Goal: Task Accomplishment & Management: Use online tool/utility

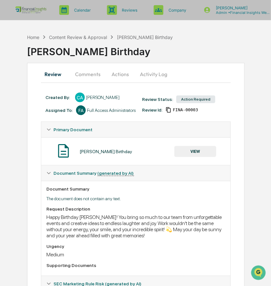
click at [196, 151] on button "VIEW" at bounding box center [195, 151] width 42 height 11
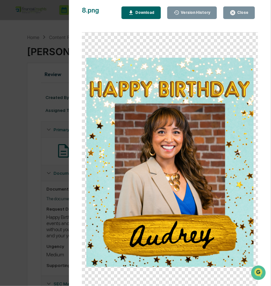
click at [237, 7] on button "Close" at bounding box center [239, 12] width 32 height 13
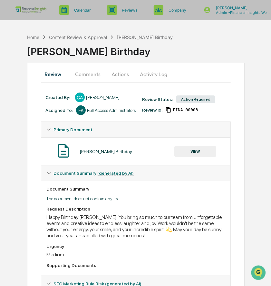
click at [137, 80] on button "Activity Log" at bounding box center [154, 73] width 38 height 15
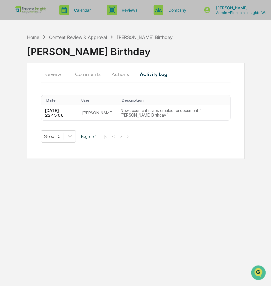
click at [155, 73] on button "Activity Log" at bounding box center [154, 73] width 38 height 15
click at [121, 75] on button "Actions" at bounding box center [120, 73] width 29 height 15
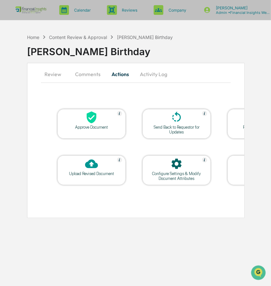
click at [77, 142] on table "Approve Document Send Back to Requestor for Updates Reject & Close Review Uploa…" at bounding box center [177, 147] width 272 height 109
click at [83, 134] on div "Approve Document" at bounding box center [91, 124] width 68 height 30
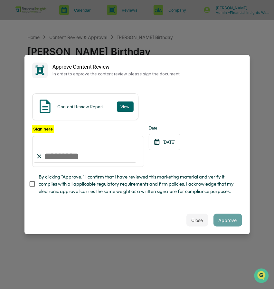
click at [90, 157] on input "Sign here" at bounding box center [88, 151] width 113 height 31
type input "**********"
click at [229, 223] on button "Approve" at bounding box center [228, 220] width 29 height 13
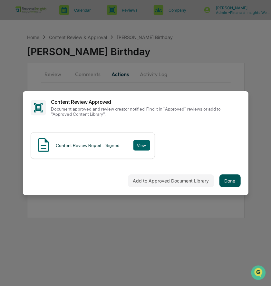
click at [235, 179] on button "Done" at bounding box center [230, 180] width 21 height 13
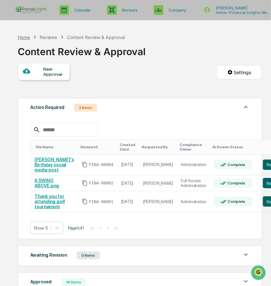
click at [22, 35] on div "Home" at bounding box center [24, 37] width 12 height 5
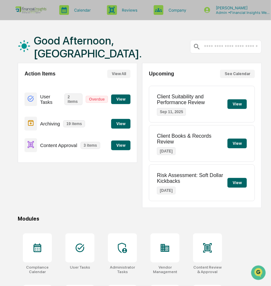
click at [124, 146] on button "View" at bounding box center [120, 146] width 19 height 10
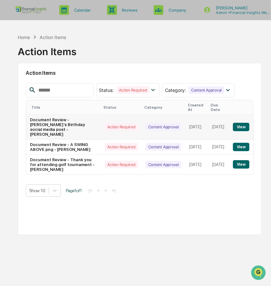
click at [243, 123] on button "View" at bounding box center [241, 127] width 16 height 8
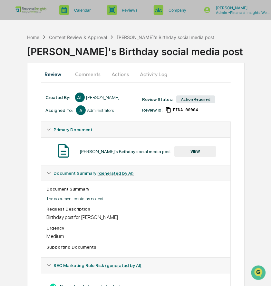
click at [202, 150] on button "VIEW" at bounding box center [195, 151] width 42 height 11
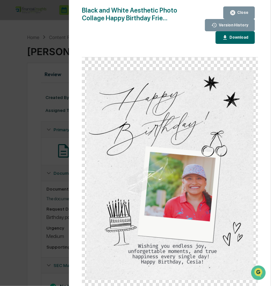
click at [242, 13] on div "Close" at bounding box center [242, 12] width 13 height 5
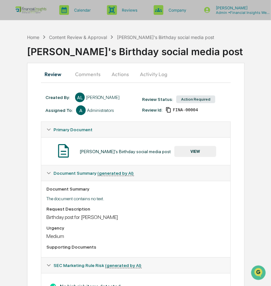
click at [125, 75] on button "Actions" at bounding box center [120, 73] width 29 height 15
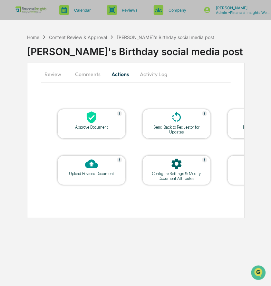
click at [101, 116] on div at bounding box center [91, 118] width 64 height 14
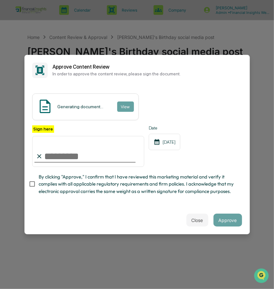
click at [79, 154] on input "Sign here" at bounding box center [88, 151] width 113 height 31
type input "**********"
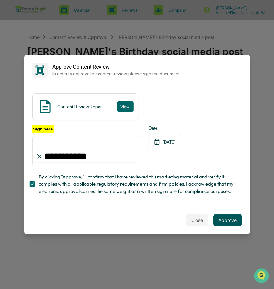
drag, startPoint x: 230, startPoint y: 222, endPoint x: 230, endPoint y: 216, distance: 6.1
click at [230, 216] on button "Approve" at bounding box center [228, 220] width 29 height 13
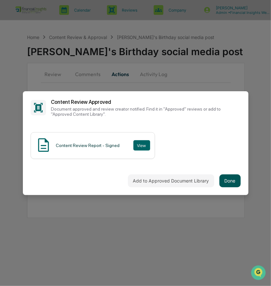
click at [225, 182] on button "Done" at bounding box center [230, 180] width 21 height 13
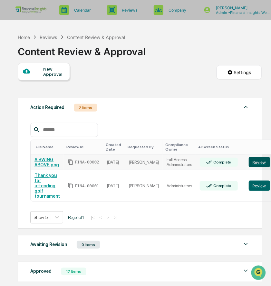
click at [249, 161] on button "Review" at bounding box center [259, 162] width 21 height 10
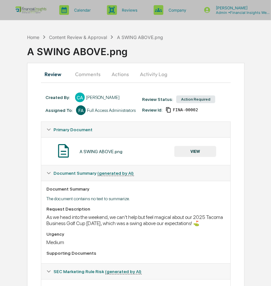
click at [145, 70] on button "Activity Log" at bounding box center [154, 73] width 38 height 15
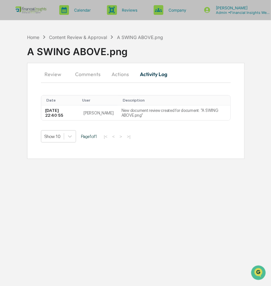
click at [116, 75] on button "Actions" at bounding box center [120, 73] width 29 height 15
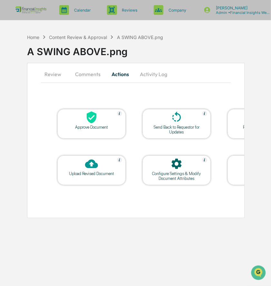
click at [93, 125] on div "Approve Document" at bounding box center [92, 127] width 58 height 5
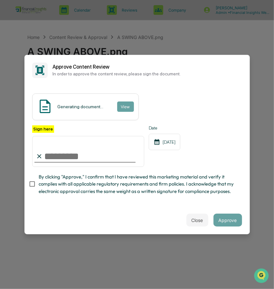
click at [81, 153] on input "Sign here" at bounding box center [88, 151] width 113 height 31
type input "**********"
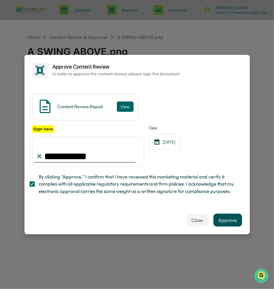
click at [229, 223] on button "Approve" at bounding box center [228, 220] width 29 height 13
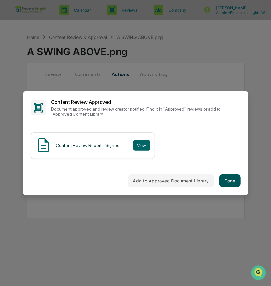
click at [236, 182] on button "Done" at bounding box center [230, 180] width 21 height 13
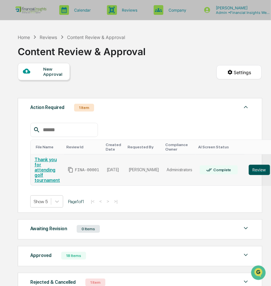
click at [249, 169] on button "Review" at bounding box center [259, 170] width 21 height 10
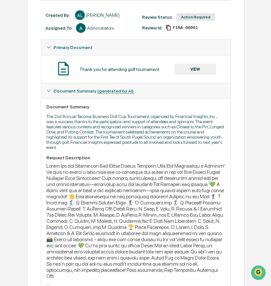
scroll to position [82, 22]
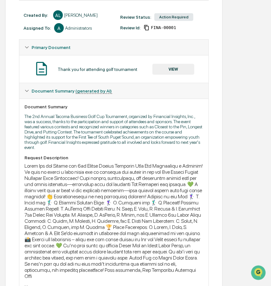
drag, startPoint x: 271, startPoint y: 92, endPoint x: 279, endPoint y: 62, distance: 31.8
click at [249, 62] on html "Calendar Manage Tasks Reviews Approval Management Company People, Data, Setting…" at bounding box center [113, 61] width 271 height 286
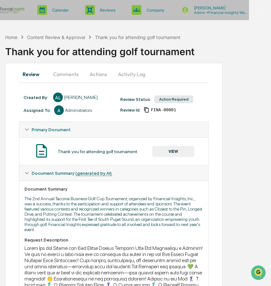
scroll to position [0, 22]
click at [124, 76] on button "Activity Log" at bounding box center [132, 73] width 38 height 15
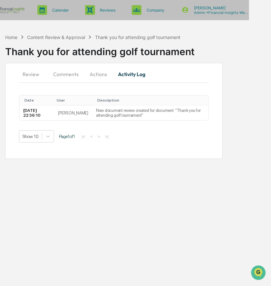
click at [90, 80] on button "Actions" at bounding box center [98, 73] width 29 height 15
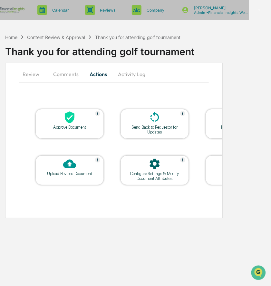
click at [75, 118] on icon at bounding box center [69, 117] width 13 height 13
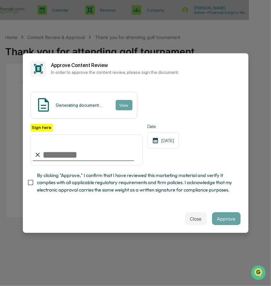
scroll to position [0, 19]
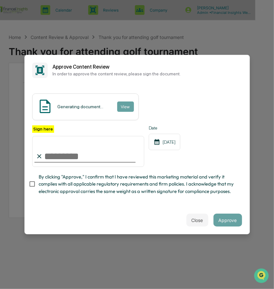
click at [80, 143] on input "Sign here" at bounding box center [88, 151] width 113 height 31
type input "**********"
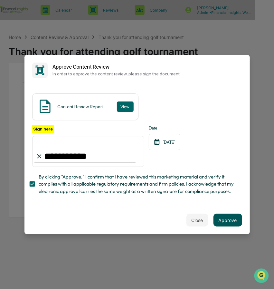
click at [234, 226] on button "Approve" at bounding box center [228, 220] width 29 height 13
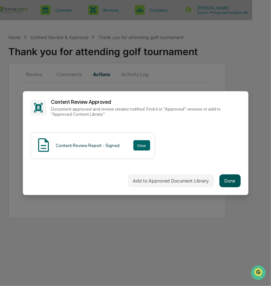
click at [229, 183] on button "Done" at bounding box center [230, 180] width 21 height 13
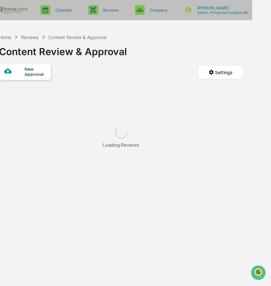
scroll to position [0, 0]
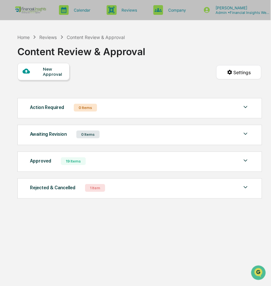
click at [117, 163] on div "Approved 19 Items" at bounding box center [140, 161] width 220 height 9
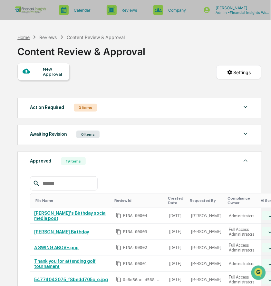
click at [21, 38] on div "Home" at bounding box center [23, 37] width 12 height 5
